Goal: Task Accomplishment & Management: Manage account settings

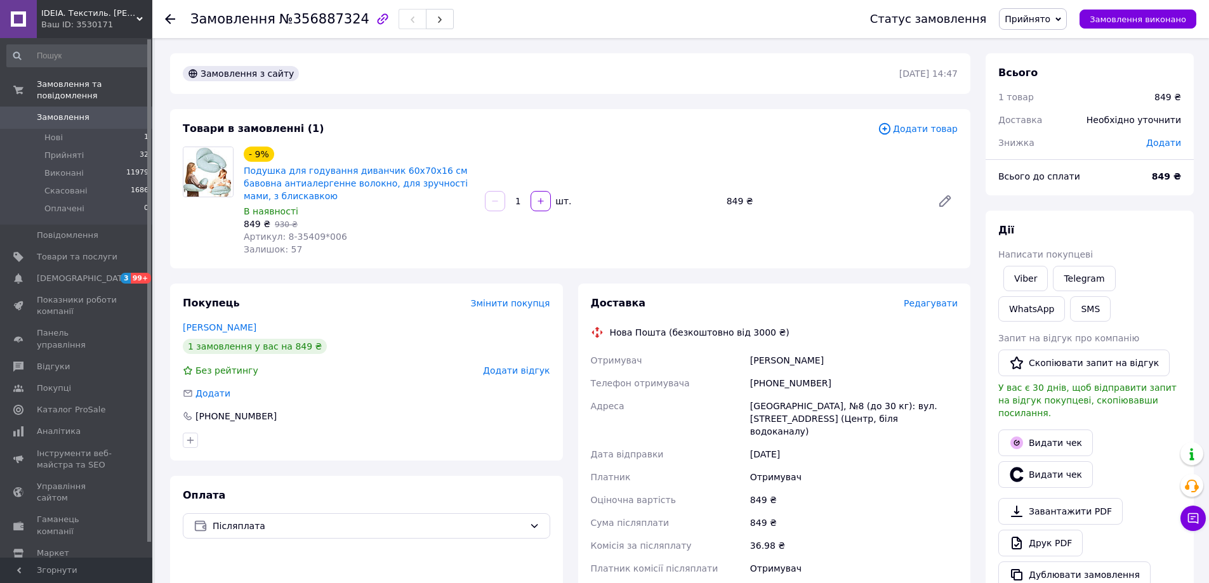
click at [922, 302] on span "Редагувати" at bounding box center [931, 303] width 54 height 10
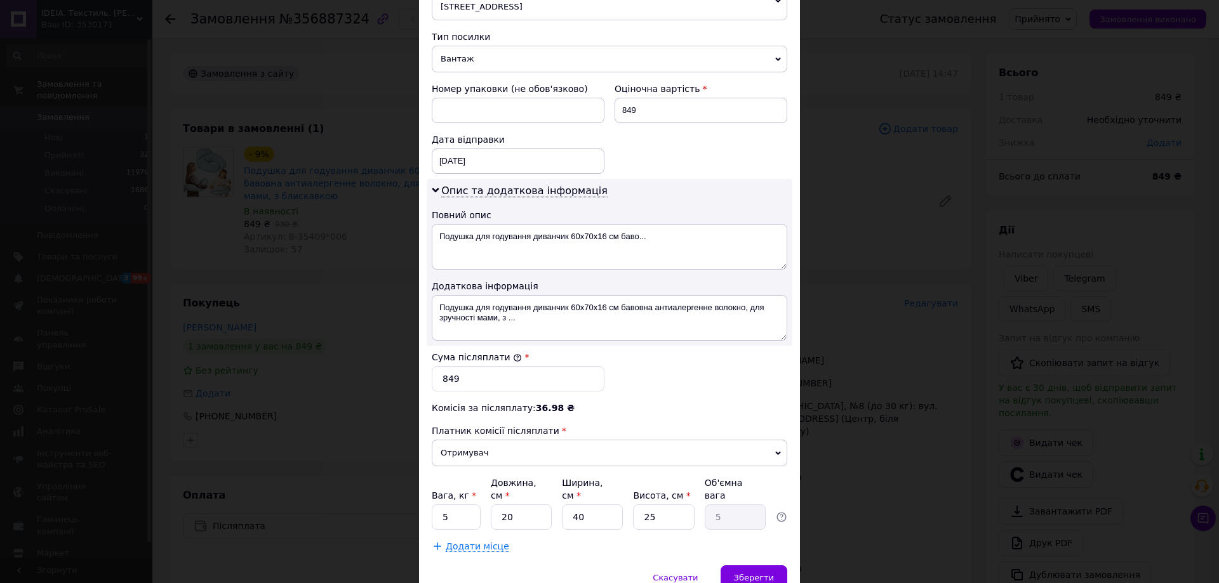
scroll to position [527, 0]
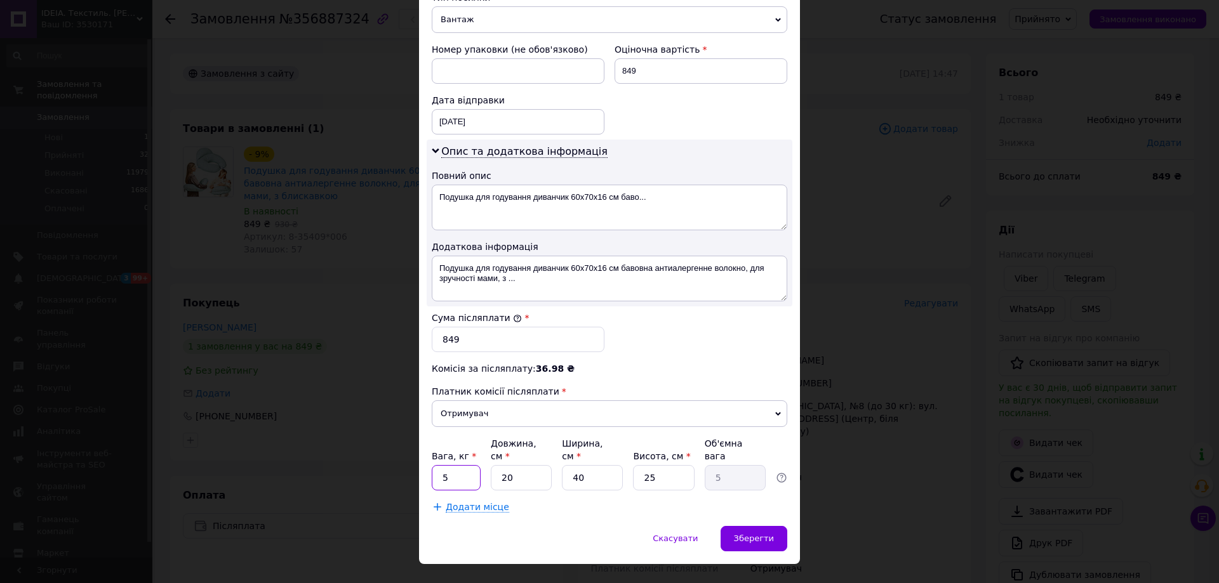
drag, startPoint x: 456, startPoint y: 451, endPoint x: 364, endPoint y: 458, distance: 92.3
click at [364, 458] on div "× Редагування доставки Спосіб доставки Нова Пошта (безкоштовно від 3000 ₴) Плат…" at bounding box center [609, 291] width 1219 height 583
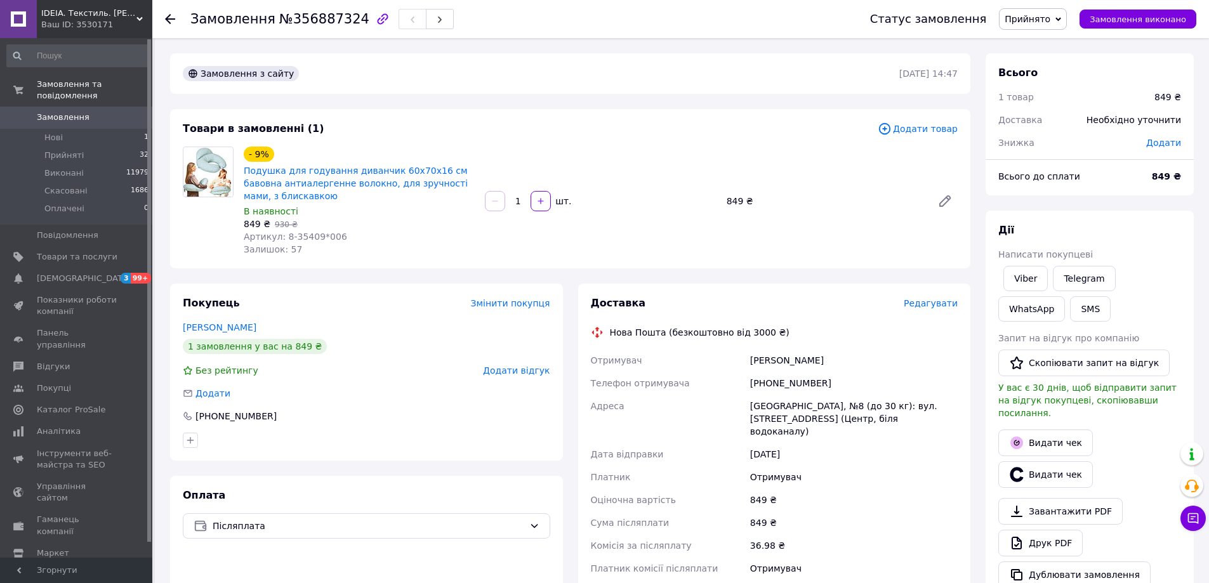
click at [939, 306] on span "Редагувати" at bounding box center [931, 303] width 54 height 10
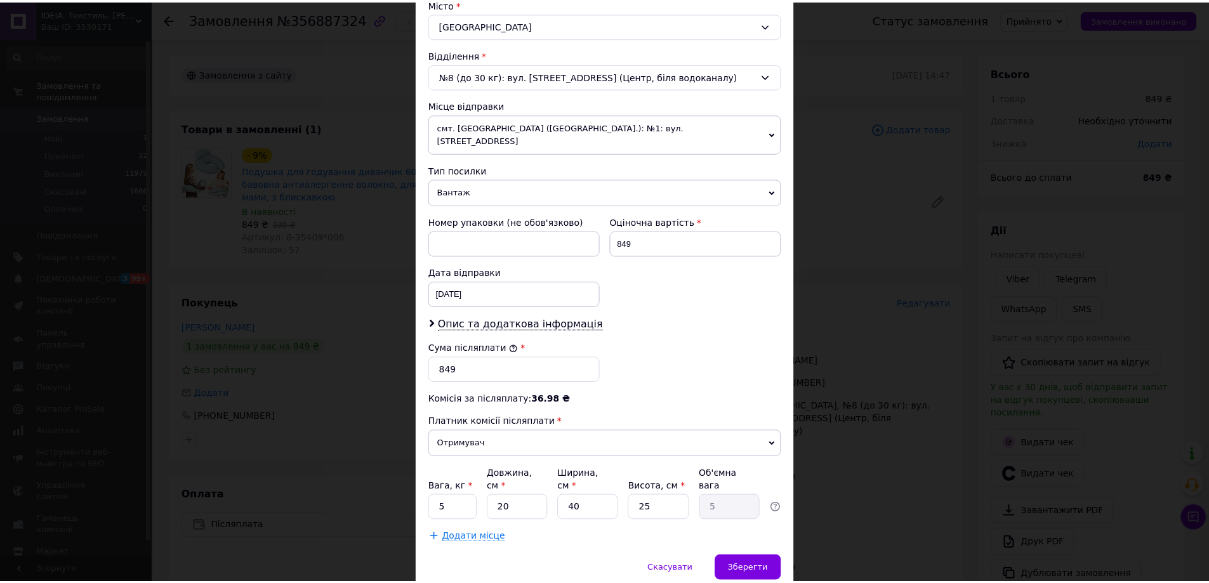
scroll to position [385, 0]
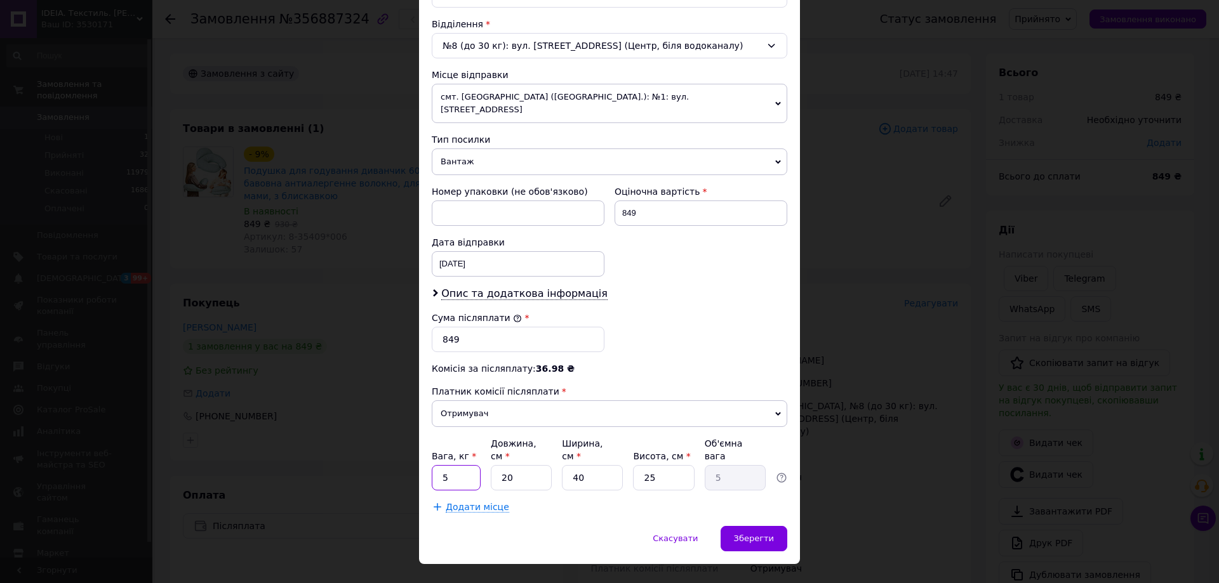
drag, startPoint x: 451, startPoint y: 453, endPoint x: 430, endPoint y: 455, distance: 21.1
click at [432, 465] on input "5" at bounding box center [456, 477] width 49 height 25
type input "2"
type input "5"
type input "1.25"
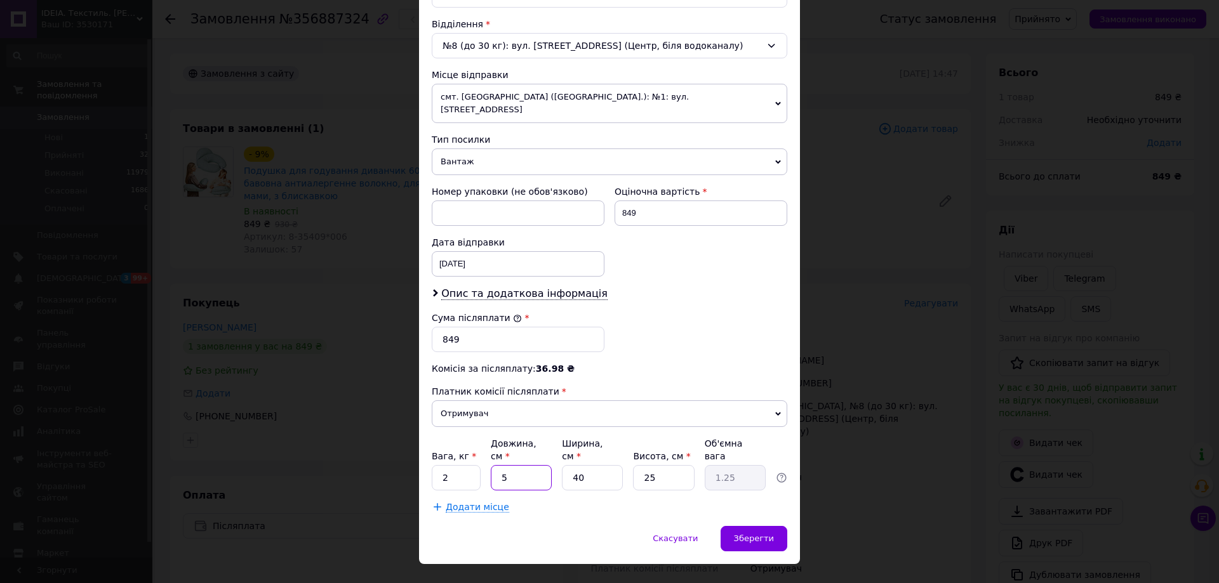
type input "50"
type input "12.5"
type input "50"
type input "4"
type input "1.25"
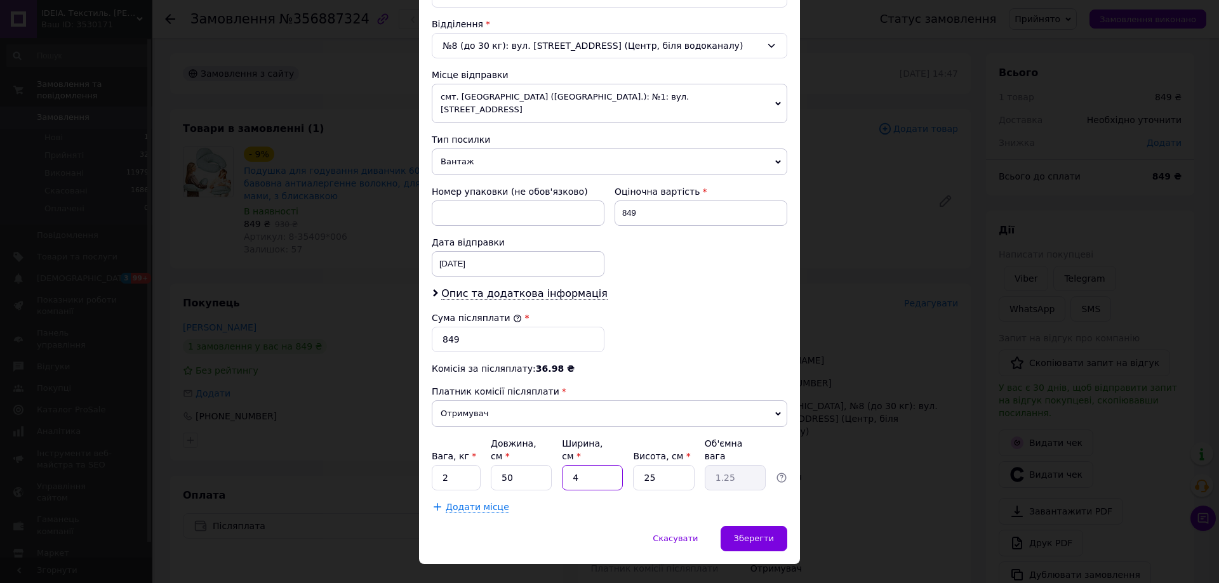
type input "40"
type input "12.5"
type input "1"
type input "0.5"
type input "10"
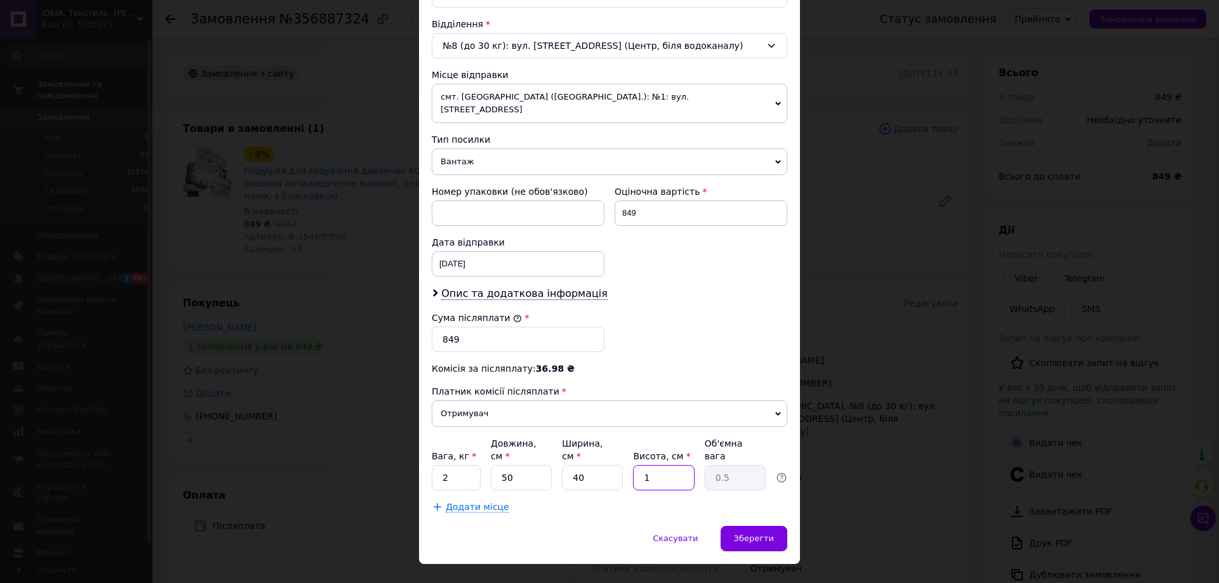
type input "5"
drag, startPoint x: 663, startPoint y: 458, endPoint x: 510, endPoint y: 389, distance: 167.1
click at [581, 446] on div "Вага, кг * 2 Довжина, см * 50 Ширина, см * 40 Висота, см * 10 Об'ємна вага 5" at bounding box center [609, 463] width 355 height 53
type input "2"
type input "1"
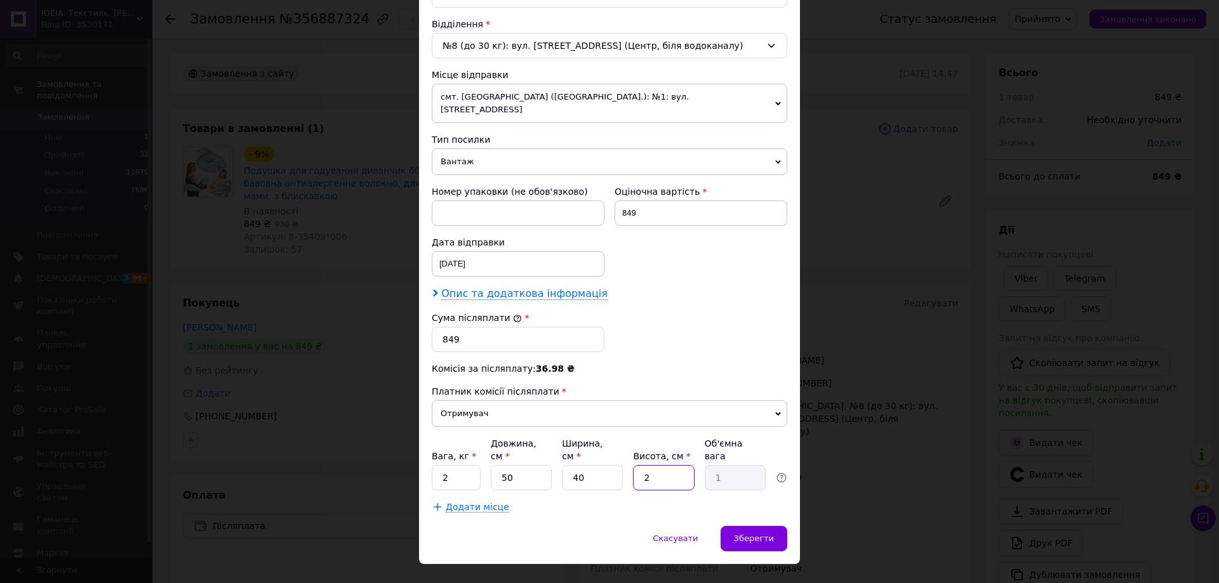
type input "20"
type input "10"
type input "2"
type input "1"
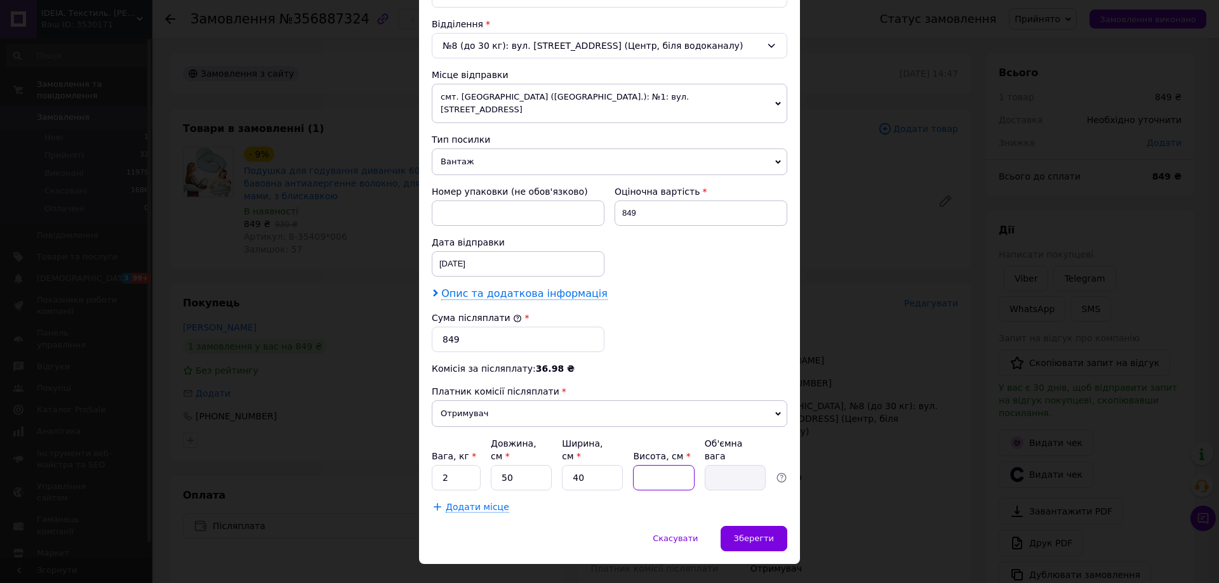
type input "0.5"
type input "18"
type input "9"
type input "18"
click at [740, 534] on span "Зберегти" at bounding box center [754, 539] width 40 height 10
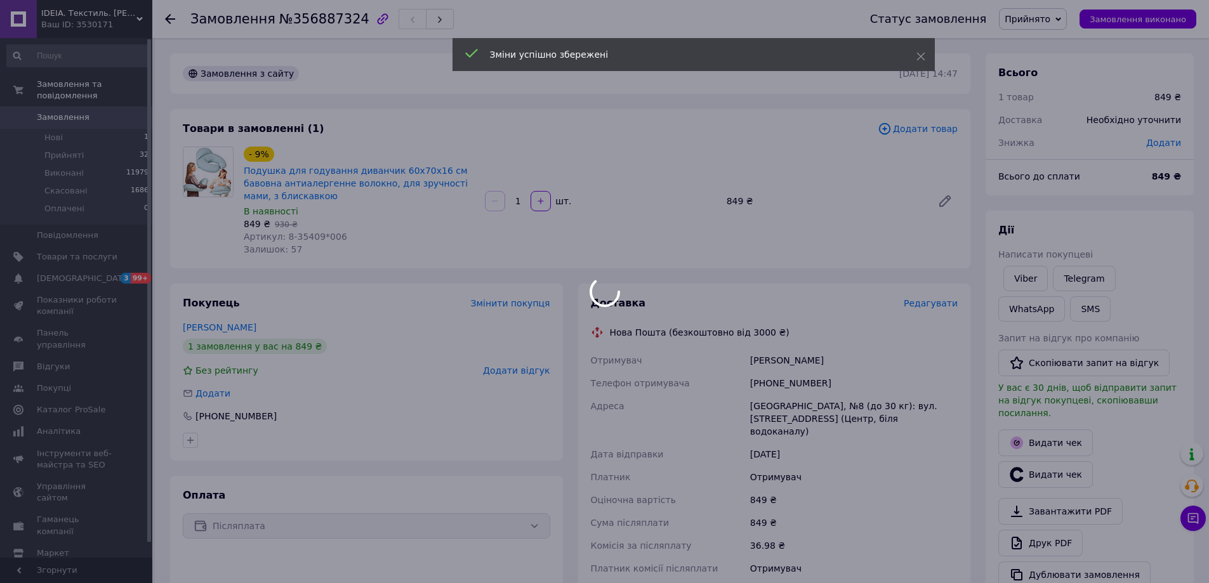
scroll to position [315, 0]
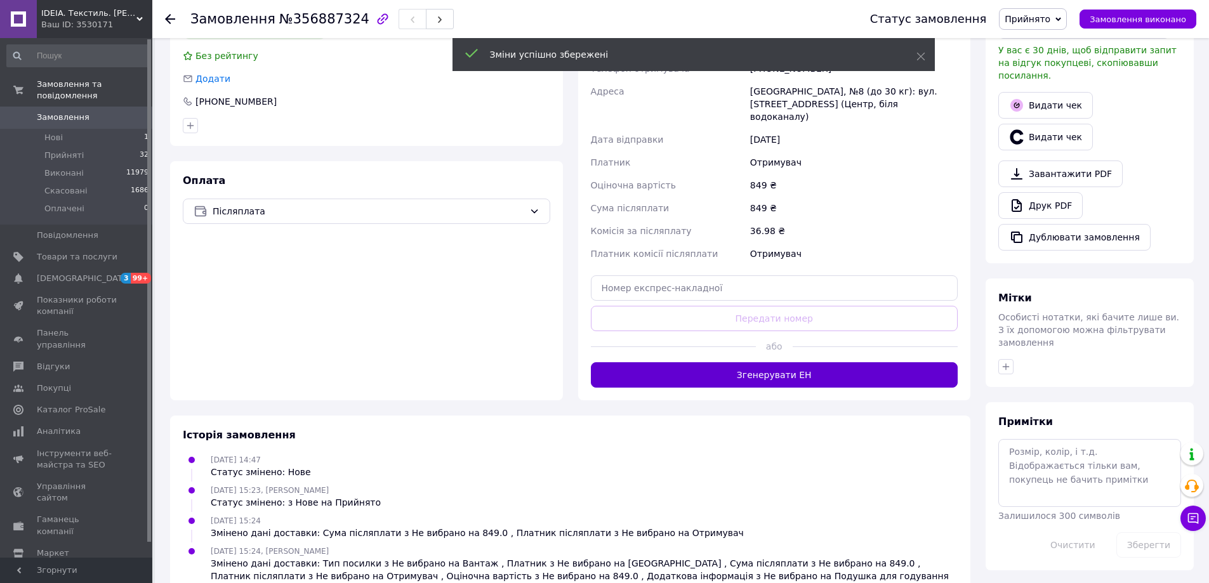
click at [741, 368] on button "Згенерувати ЕН" at bounding box center [775, 374] width 368 height 25
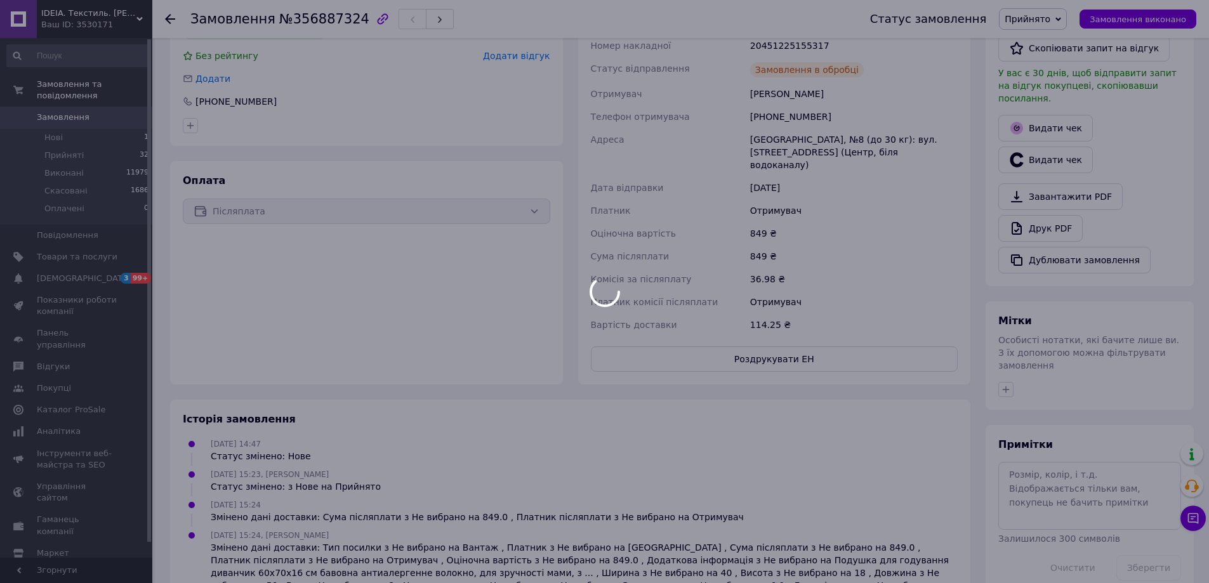
click at [745, 351] on div at bounding box center [604, 291] width 1209 height 583
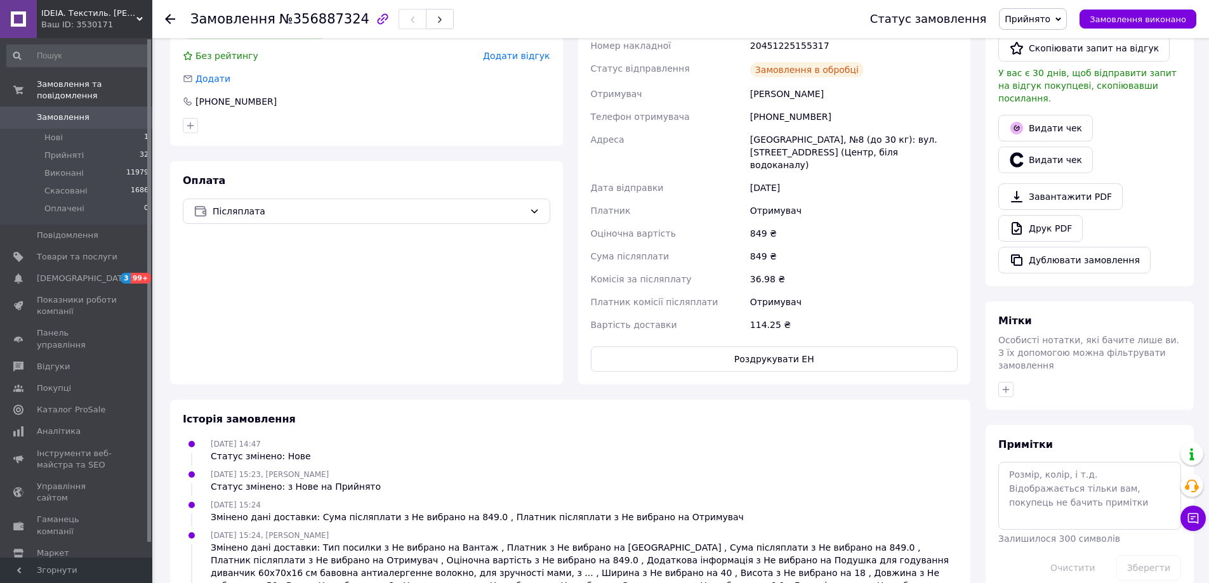
click at [745, 351] on button "Роздрукувати ЕН" at bounding box center [775, 359] width 368 height 25
click at [173, 18] on use at bounding box center [170, 19] width 10 height 10
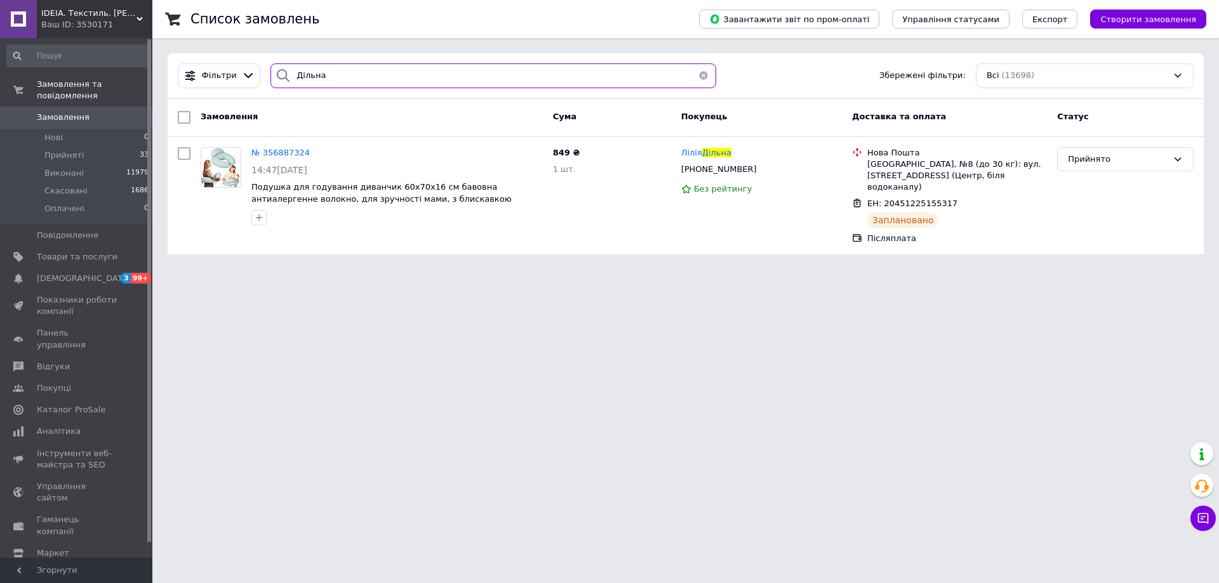
drag, startPoint x: 322, startPoint y: 81, endPoint x: 274, endPoint y: 81, distance: 48.2
click at [253, 83] on div "Фільтри Дільна Збережені фільтри: Всі (13698)" at bounding box center [686, 75] width 1026 height 25
paste input "атик"
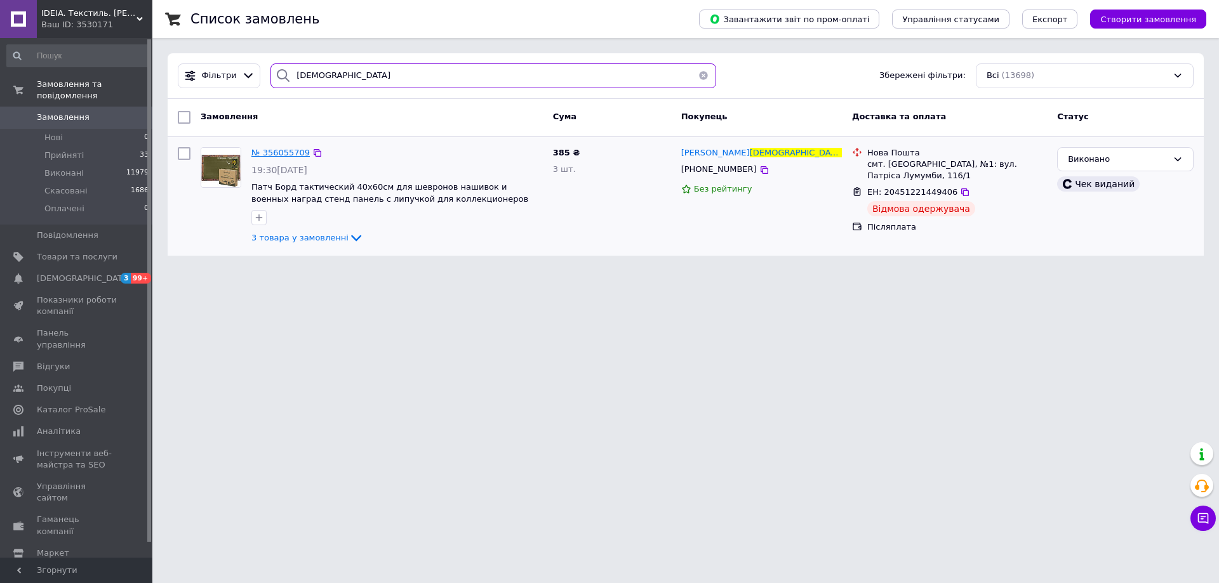
type input "[DEMOGRAPHIC_DATA]"
click at [269, 149] on span "№ 356055709" at bounding box center [280, 153] width 58 height 10
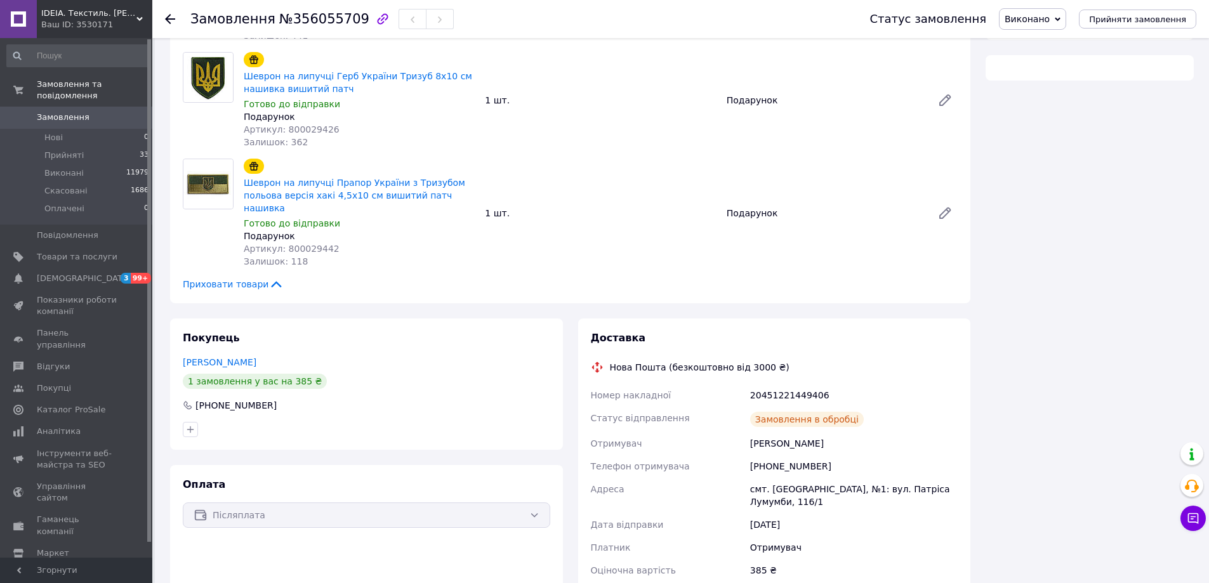
scroll to position [215, 0]
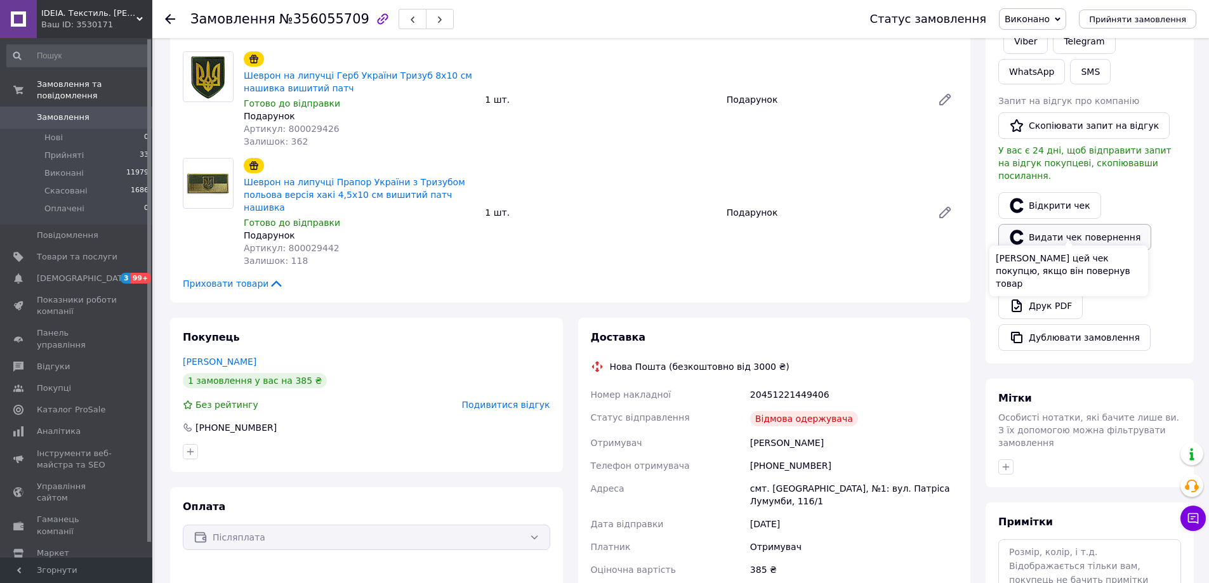
click at [1035, 224] on button "Видати чек повернення" at bounding box center [1074, 237] width 153 height 27
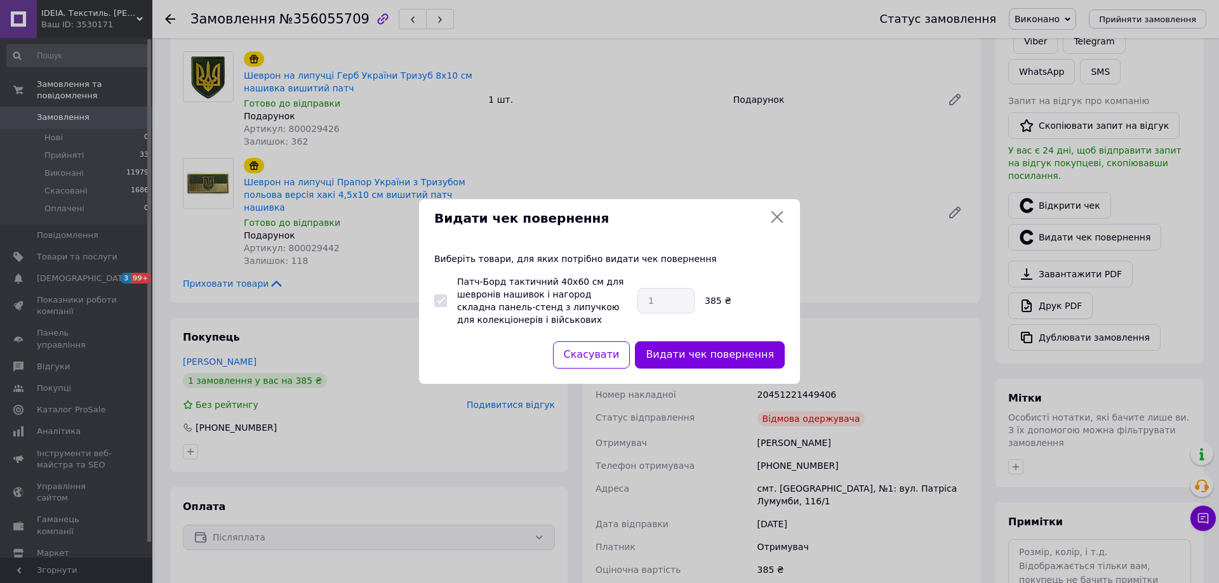
click at [691, 352] on button "Видати чек повернення" at bounding box center [710, 355] width 150 height 27
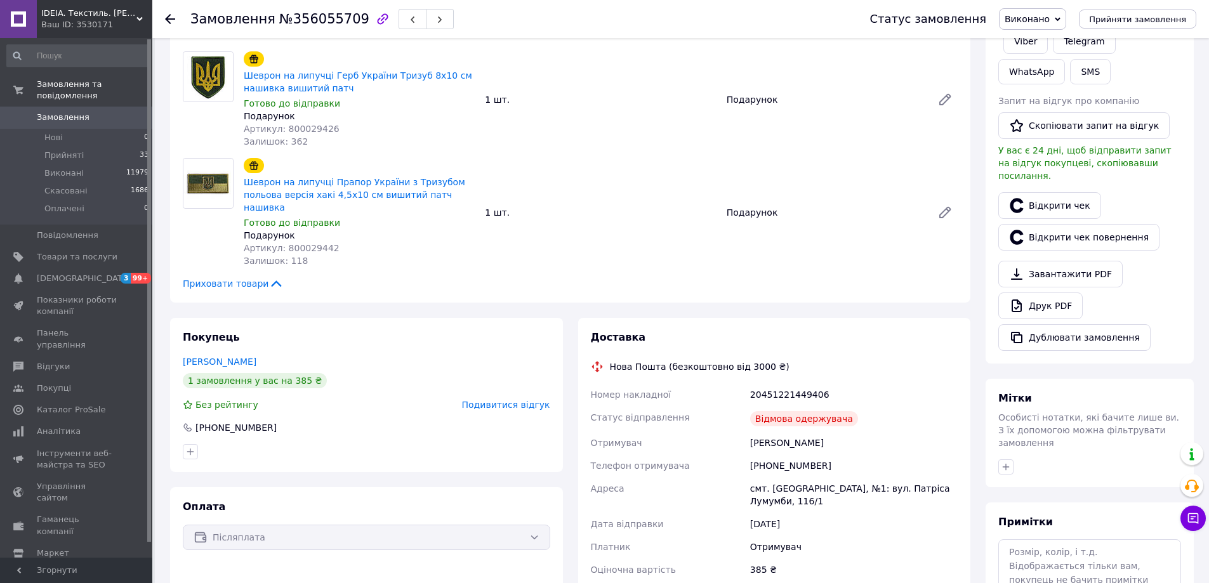
click at [168, 16] on icon at bounding box center [170, 19] width 10 height 10
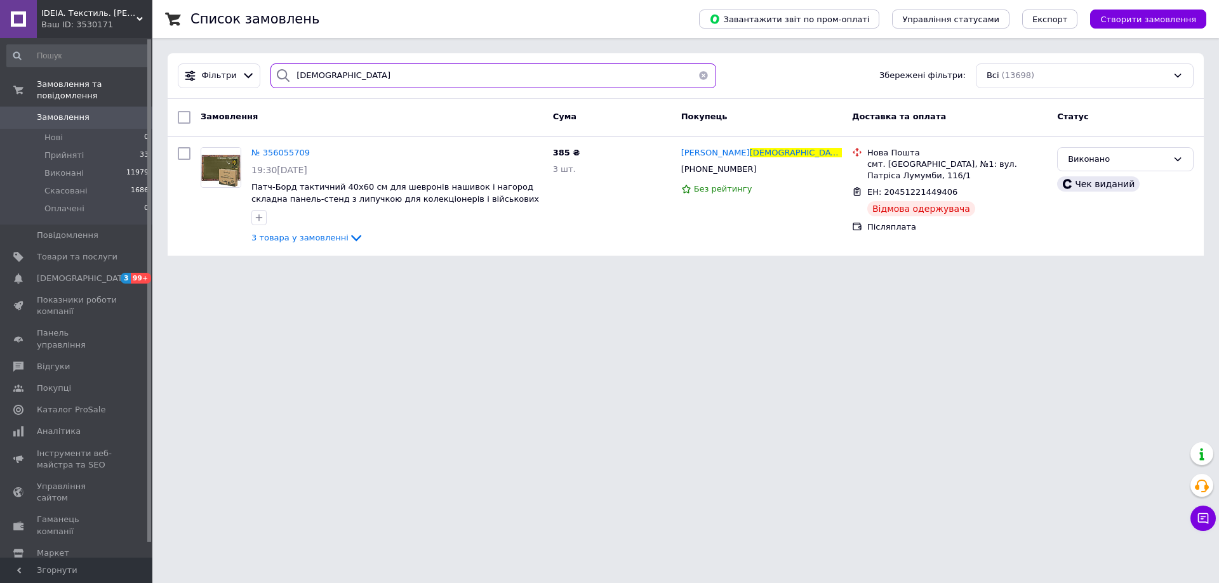
drag, startPoint x: 333, startPoint y: 77, endPoint x: 285, endPoint y: 79, distance: 48.3
click at [285, 79] on div "[DEMOGRAPHIC_DATA]" at bounding box center [493, 75] width 446 height 25
paste input "аброцька"
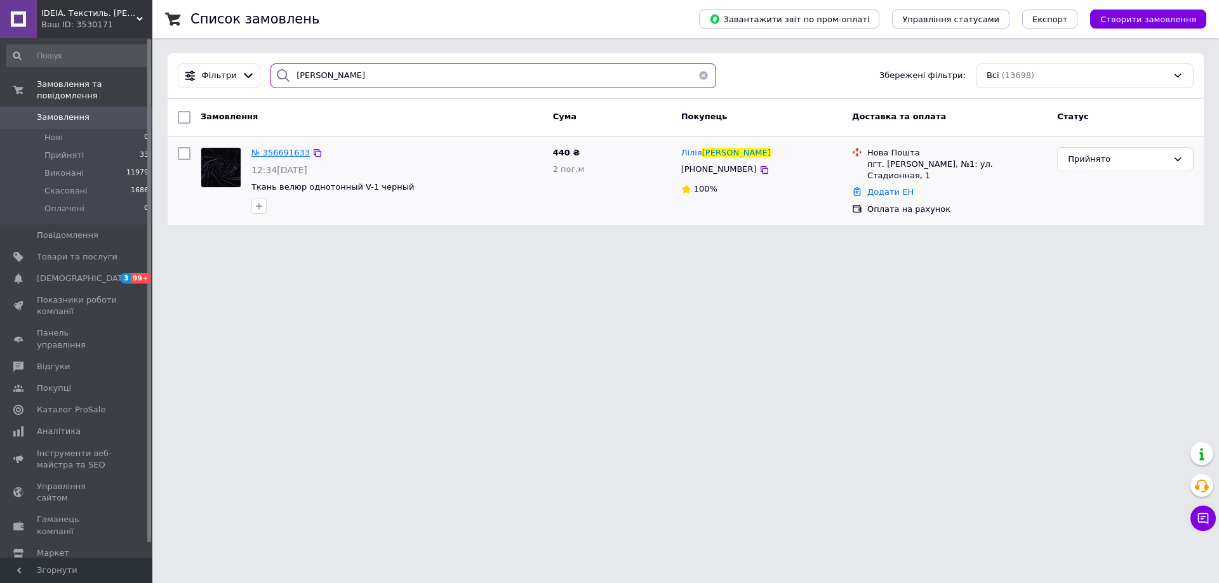
type input "[PERSON_NAME]"
click at [277, 149] on span "№ 356691633" at bounding box center [280, 153] width 58 height 10
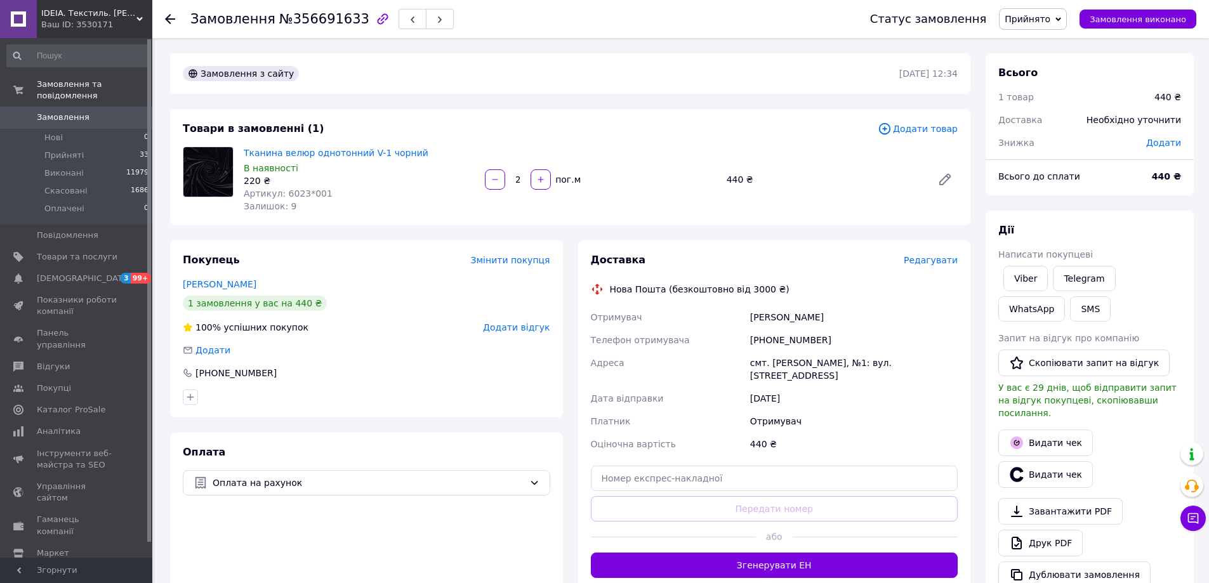
click at [934, 262] on span "Редагувати" at bounding box center [931, 260] width 54 height 10
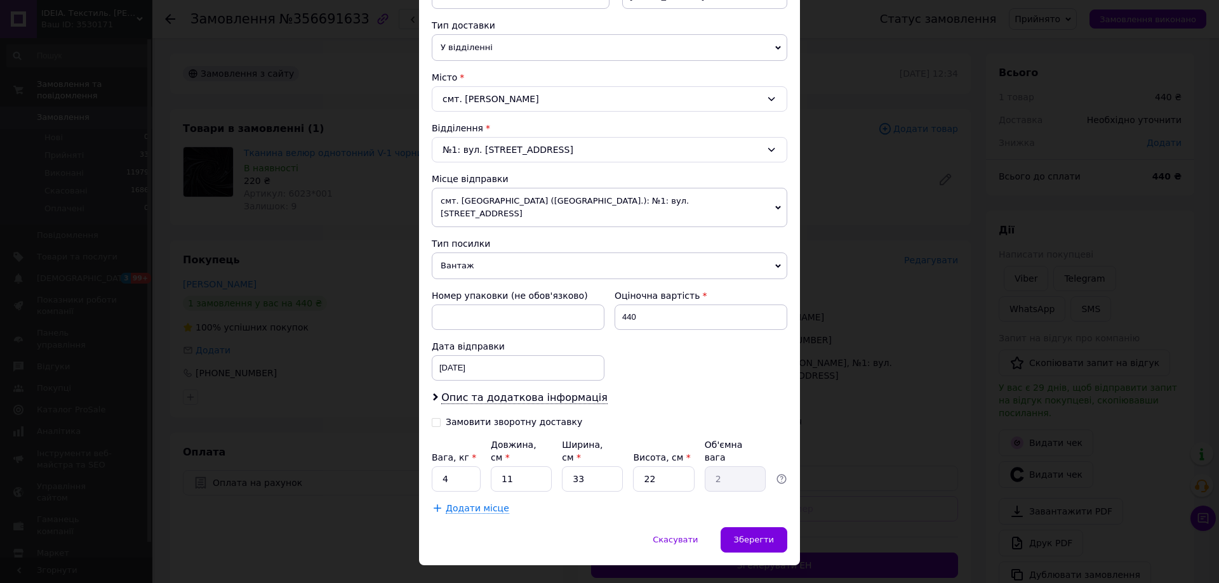
scroll to position [282, 0]
drag, startPoint x: 428, startPoint y: 450, endPoint x: 408, endPoint y: 449, distance: 20.3
click at [409, 449] on div "× Редагування доставки Спосіб доставки Нова Пошта (безкоштовно від 3000 ₴) Плат…" at bounding box center [609, 291] width 1219 height 583
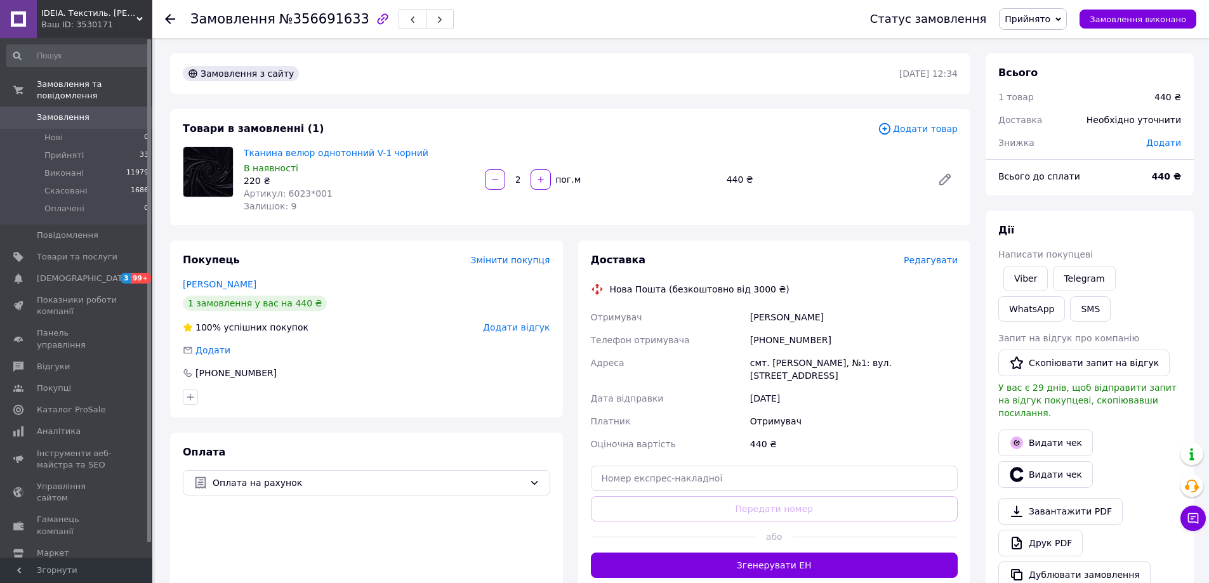
click at [923, 260] on span "Редагувати" at bounding box center [931, 260] width 54 height 10
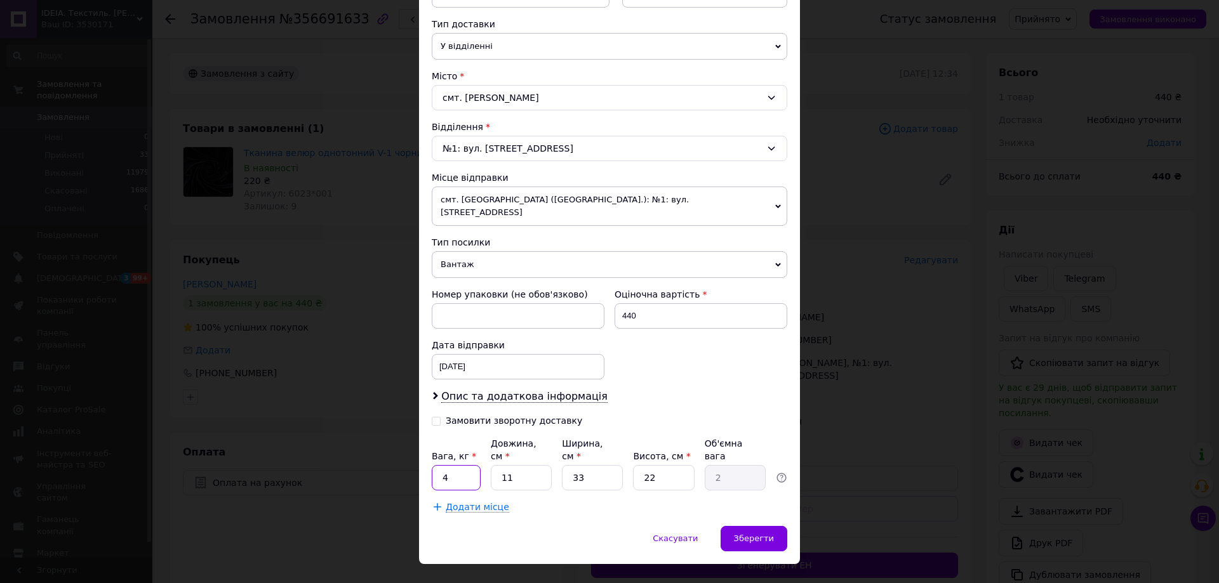
click at [437, 465] on input "4" at bounding box center [456, 477] width 49 height 25
type input "1"
drag, startPoint x: 545, startPoint y: 453, endPoint x: 536, endPoint y: 453, distance: 8.3
click at [537, 453] on div "Вага, кг * 1 Довжина, см * 11 Ширина, см * 33 Висота, см * 22 Об'ємна вага 2" at bounding box center [609, 463] width 355 height 53
type input "1"
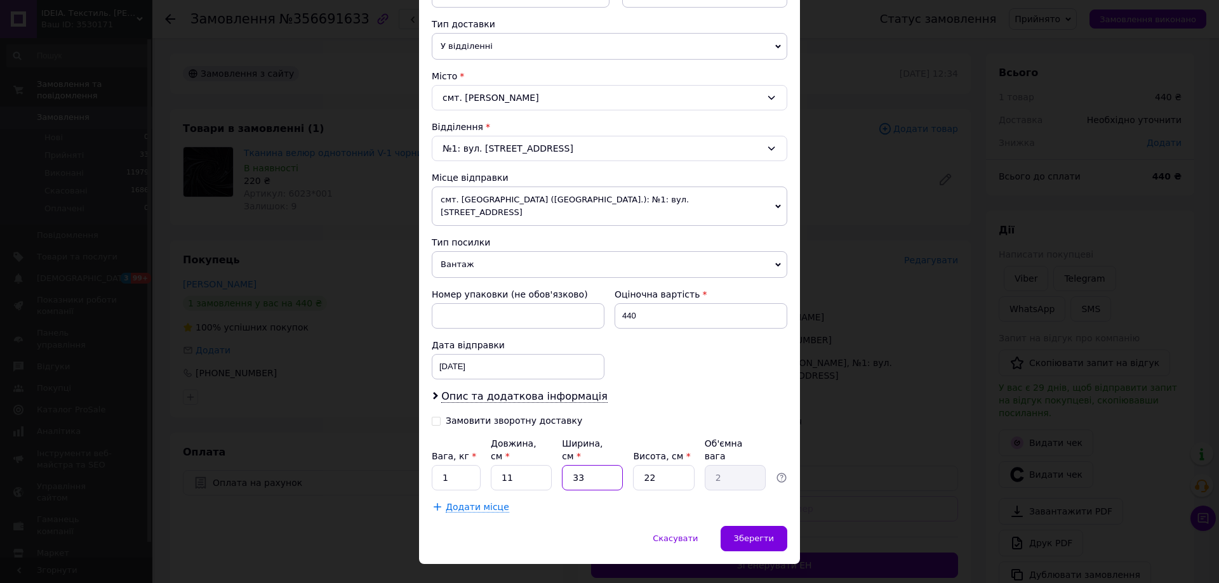
type input "0.1"
type input "15"
type input "0.91"
type input "15"
drag, startPoint x: 747, startPoint y: 507, endPoint x: 693, endPoint y: 425, distance: 98.9
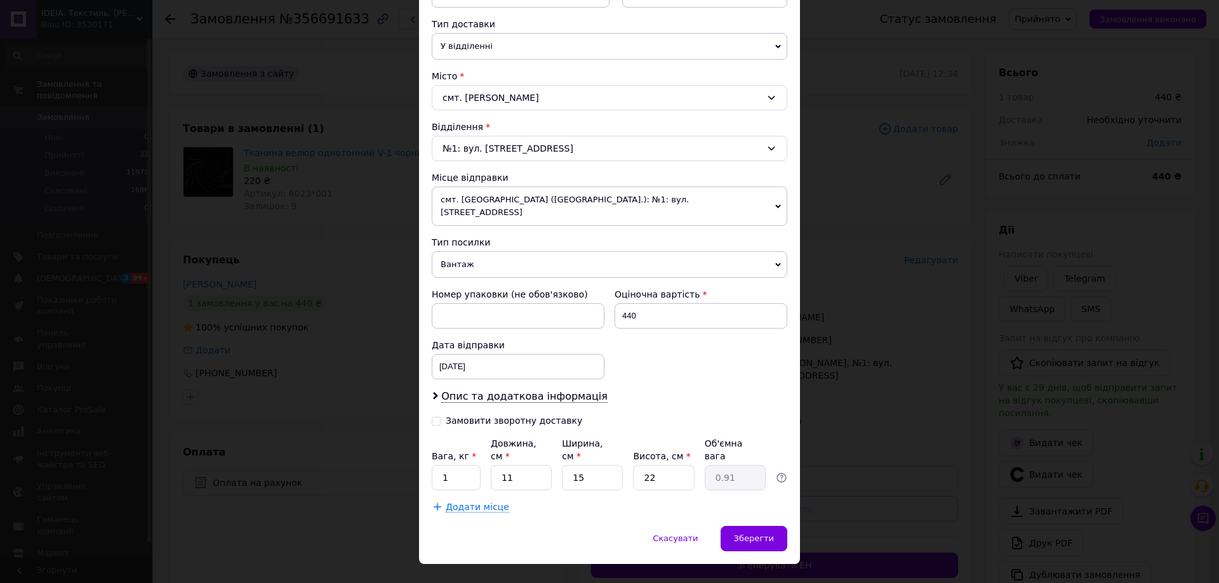
click at [747, 526] on div "Зберегти" at bounding box center [753, 538] width 67 height 25
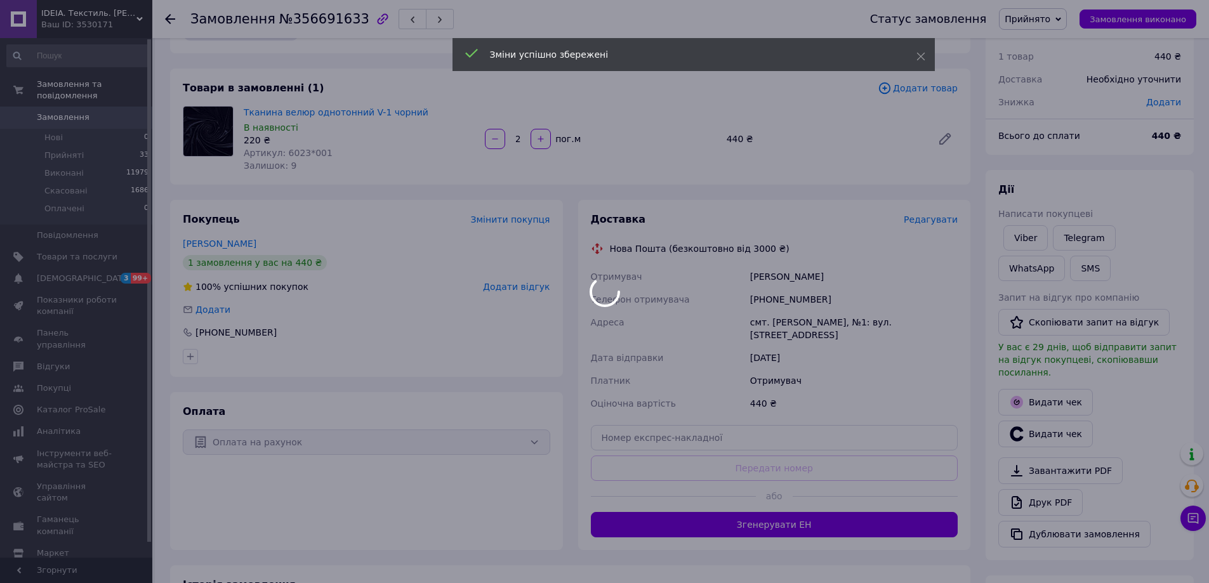
scroll to position [190, 0]
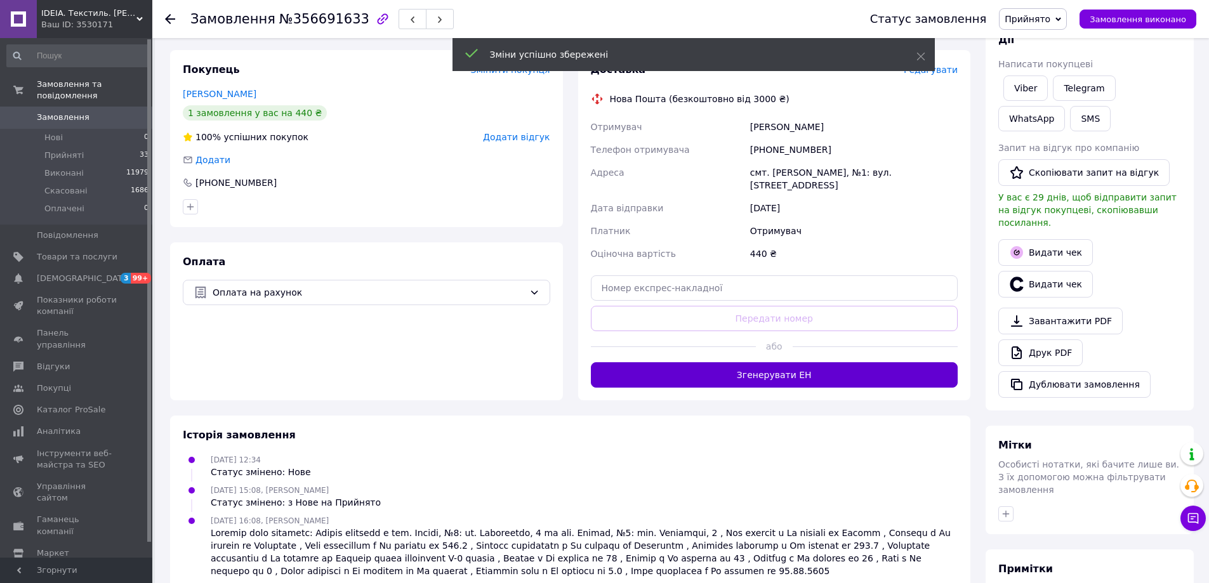
click at [774, 363] on button "Згенерувати ЕН" at bounding box center [775, 374] width 368 height 25
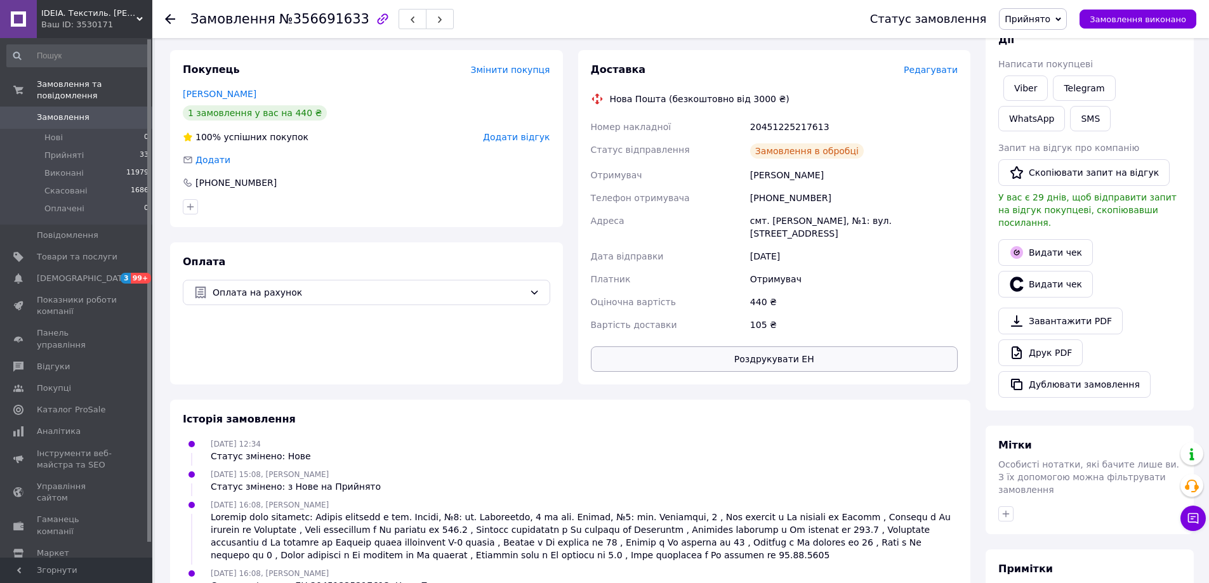
click at [763, 350] on button "Роздрукувати ЕН" at bounding box center [775, 359] width 368 height 25
